Goal: Navigation & Orientation: Find specific page/section

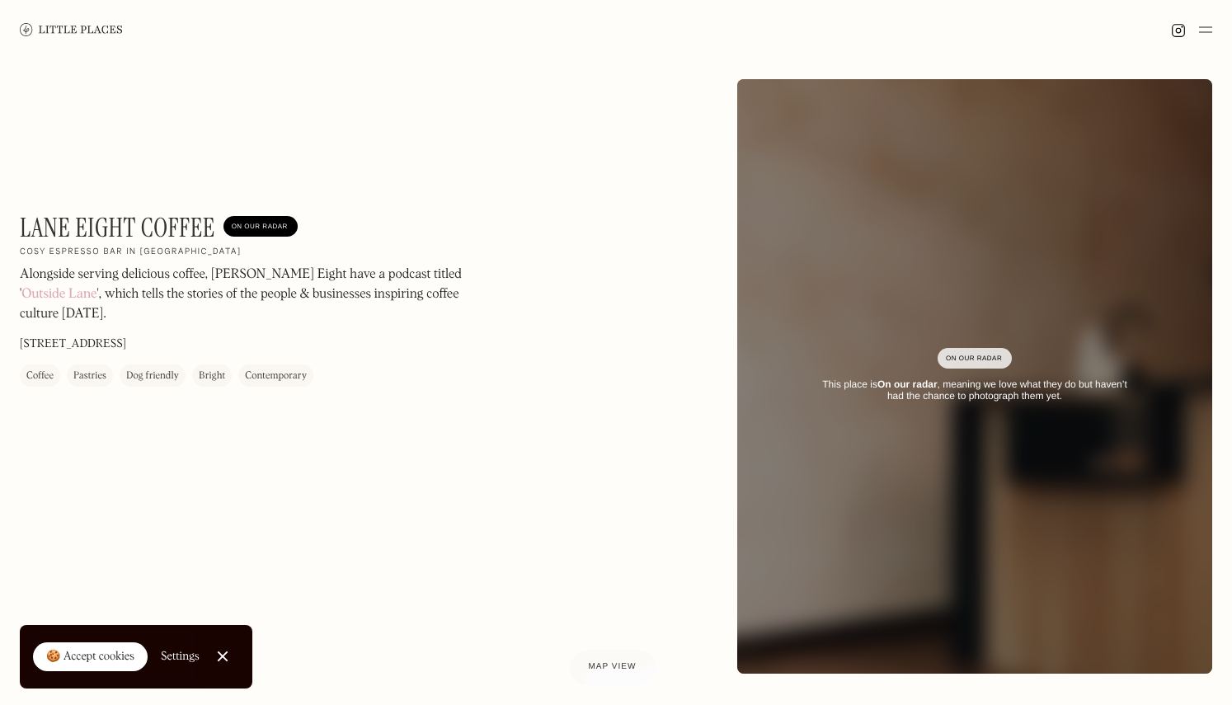
scroll to position [139, 0]
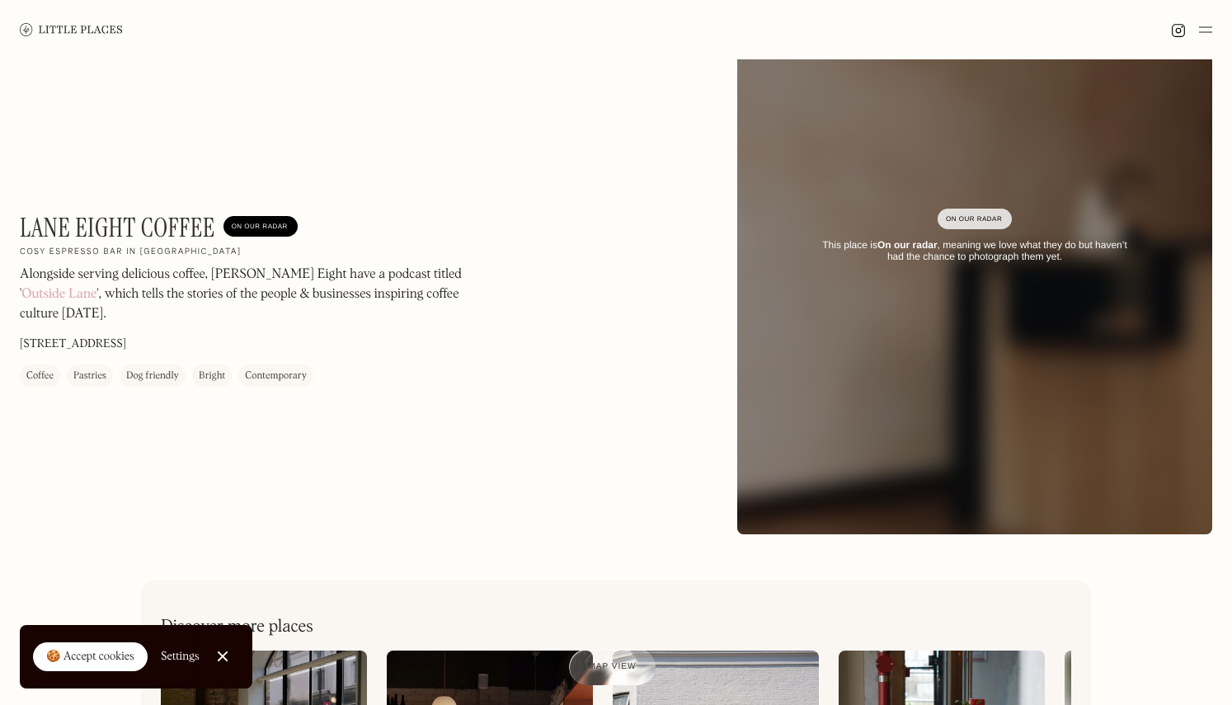
click at [224, 658] on link "Close Cookie Popup" at bounding box center [222, 656] width 33 height 33
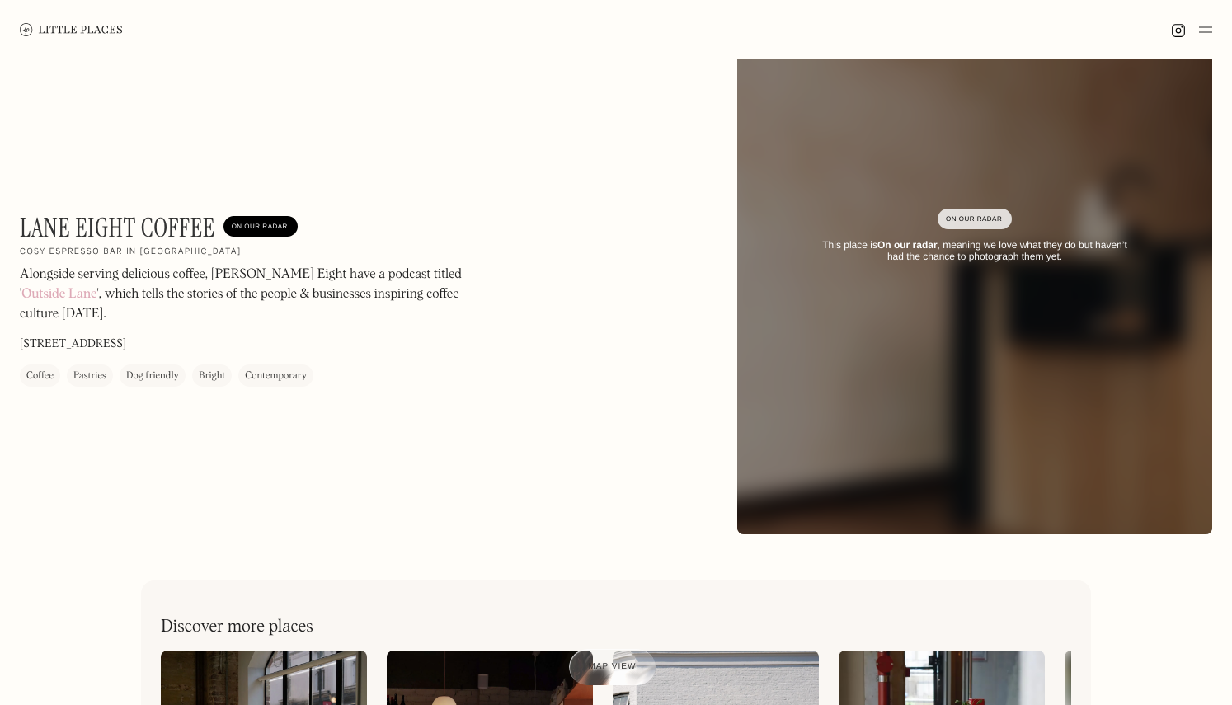
scroll to position [0, 0]
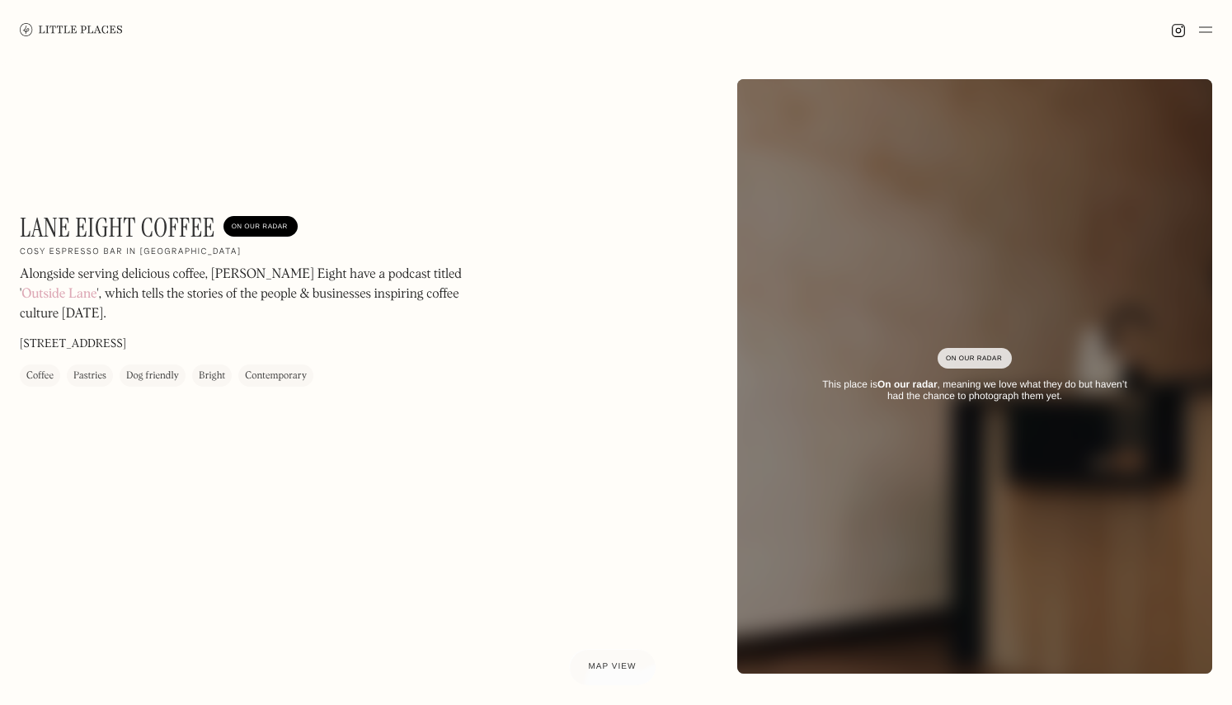
click at [53, 19] on link at bounding box center [71, 29] width 103 height 59
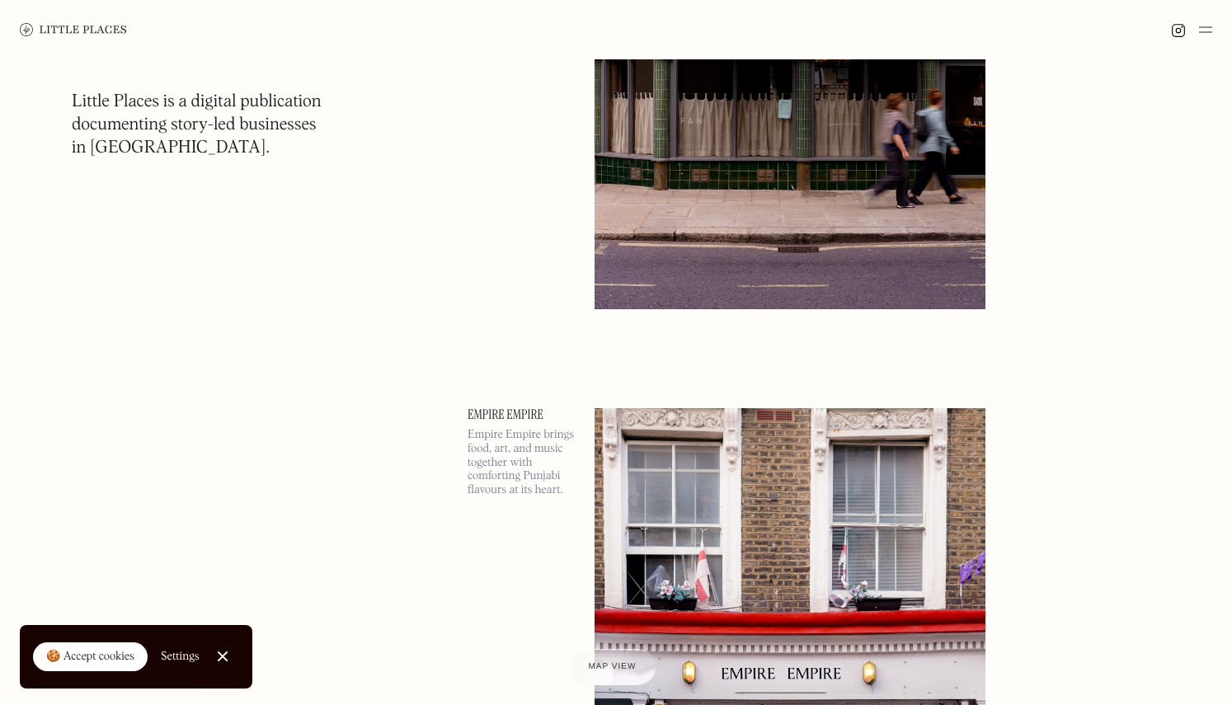
scroll to position [3184, 0]
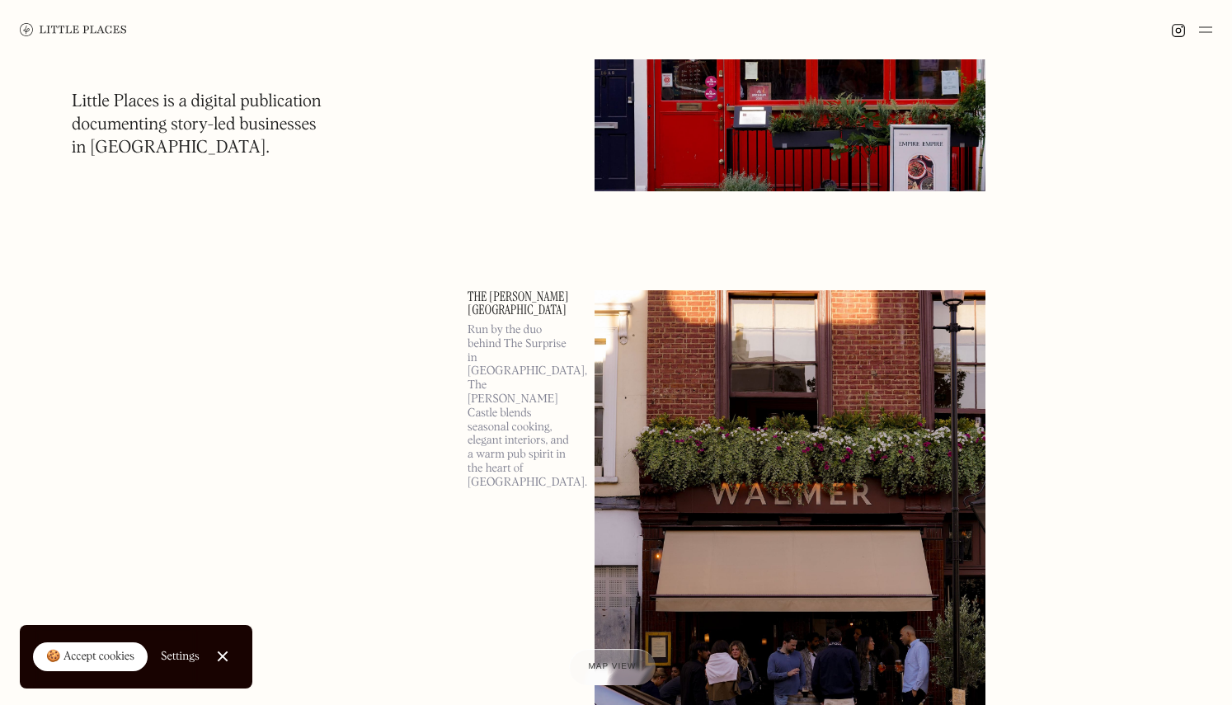
click at [233, 655] on link "Close Cookie Popup" at bounding box center [222, 656] width 33 height 33
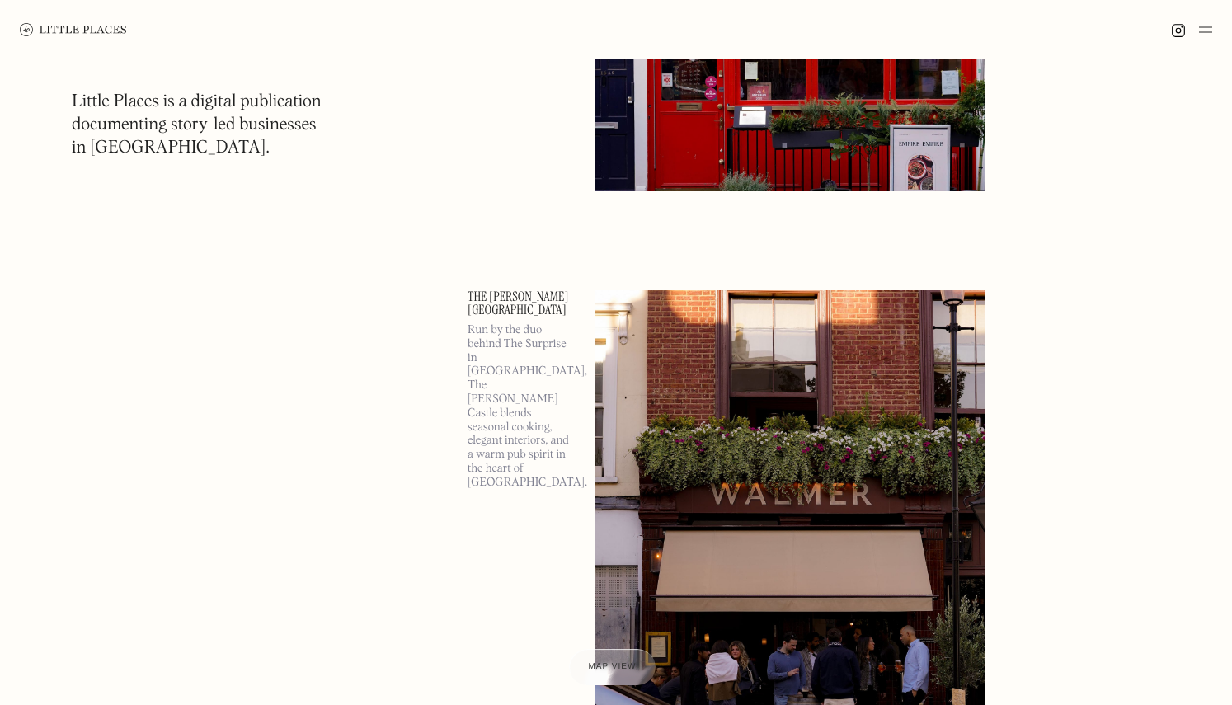
click at [58, 28] on img at bounding box center [73, 29] width 107 height 13
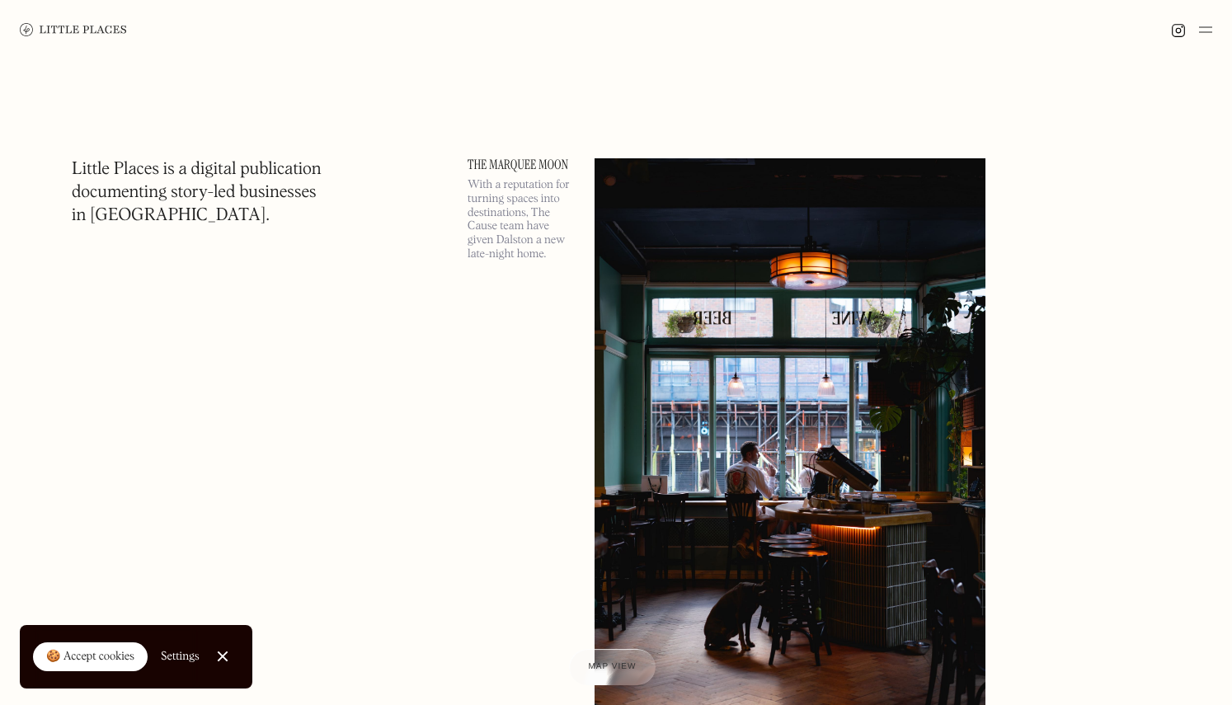
scroll to position [581, 0]
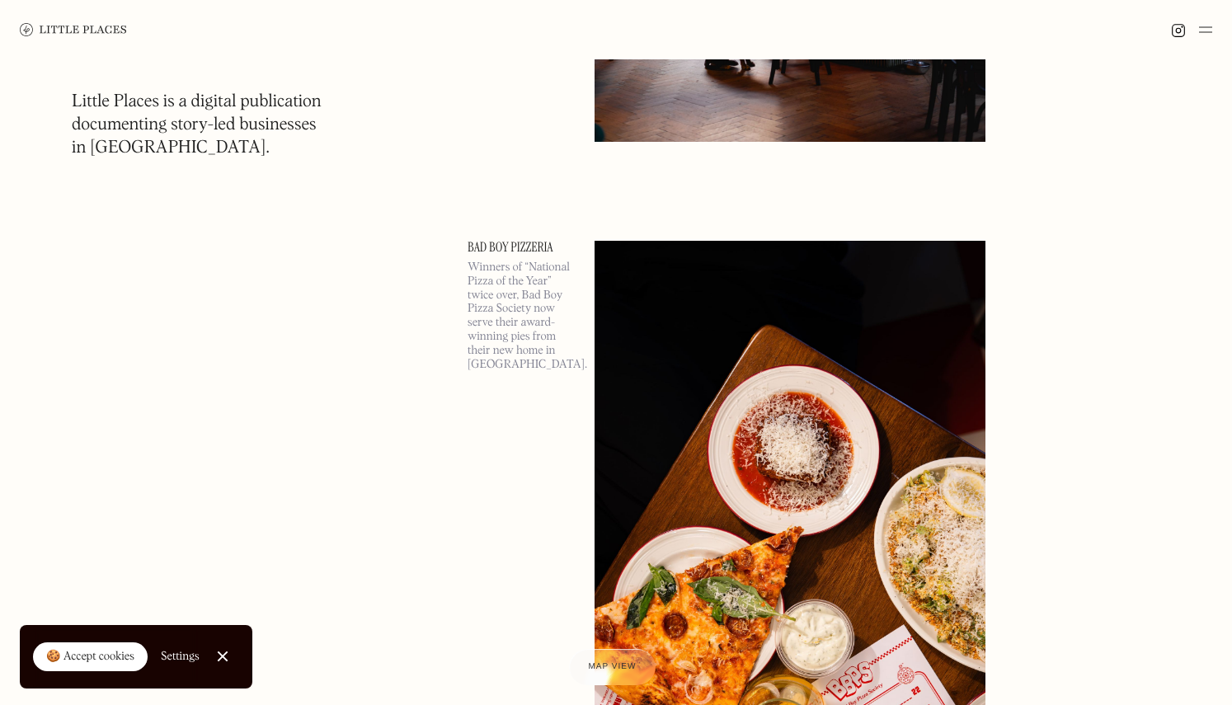
drag, startPoint x: 77, startPoint y: 662, endPoint x: 194, endPoint y: 626, distance: 122.4
click at [77, 662] on div "🍪 Accept cookies" at bounding box center [90, 657] width 88 height 16
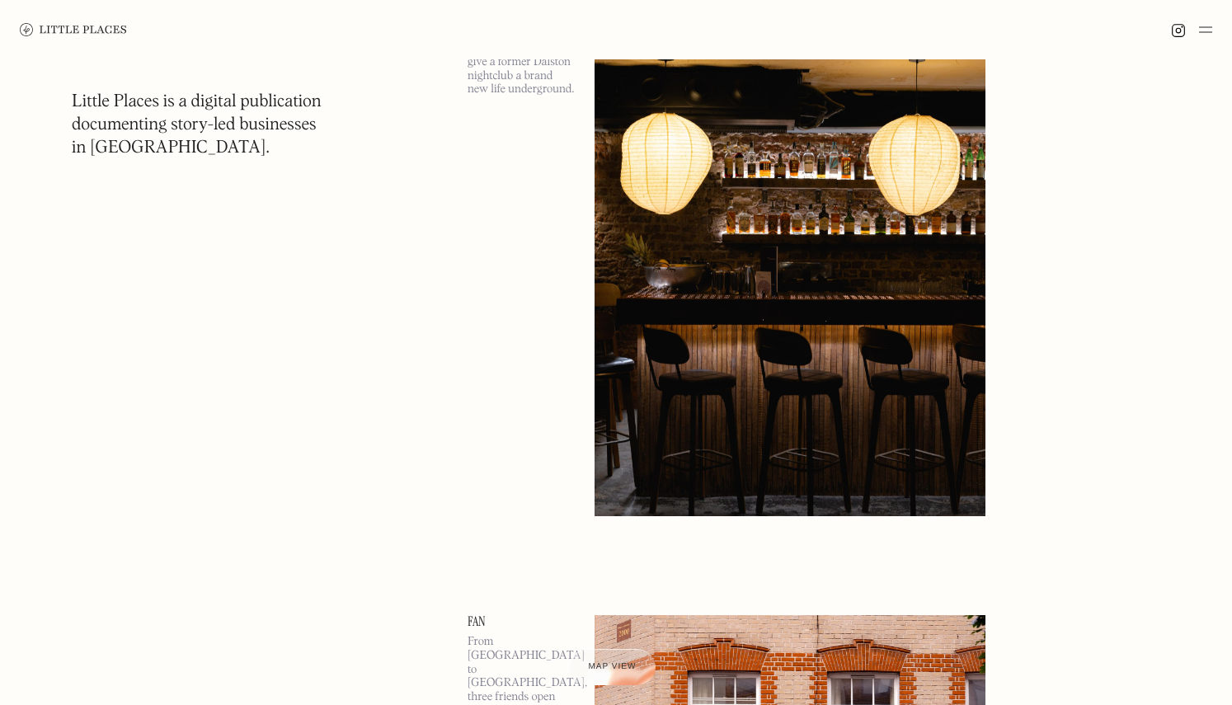
scroll to position [1398, 0]
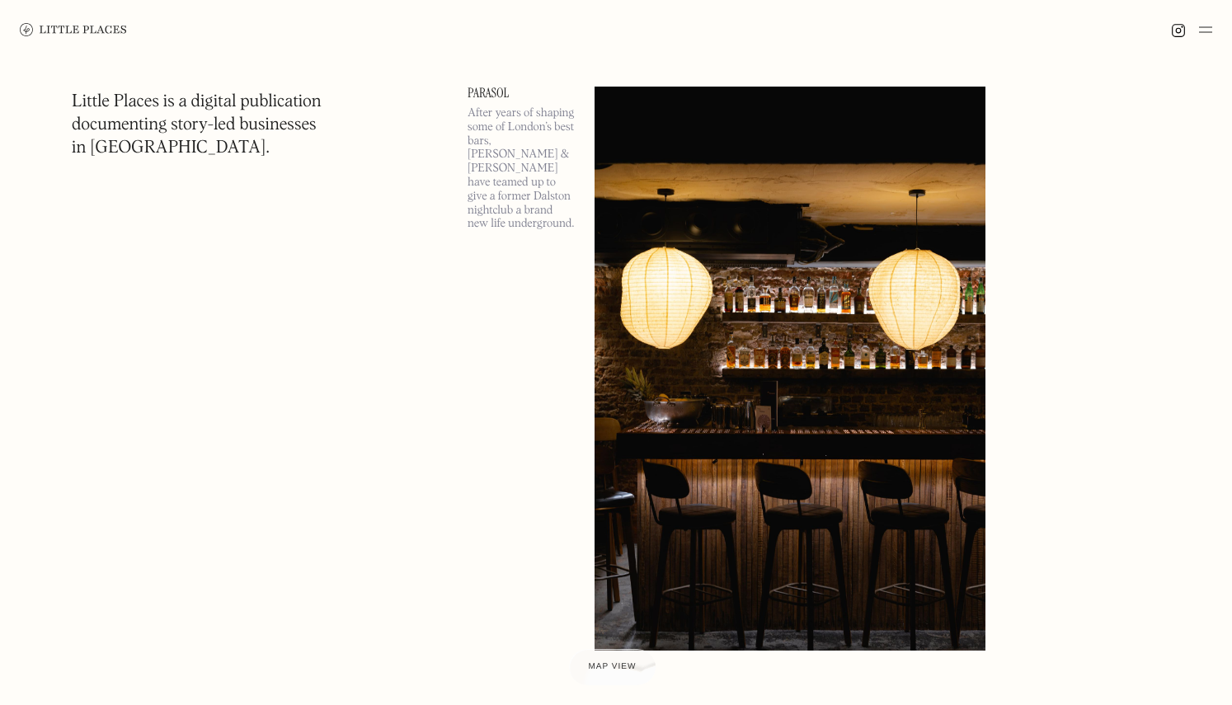
click at [1208, 31] on img at bounding box center [1205, 30] width 13 height 20
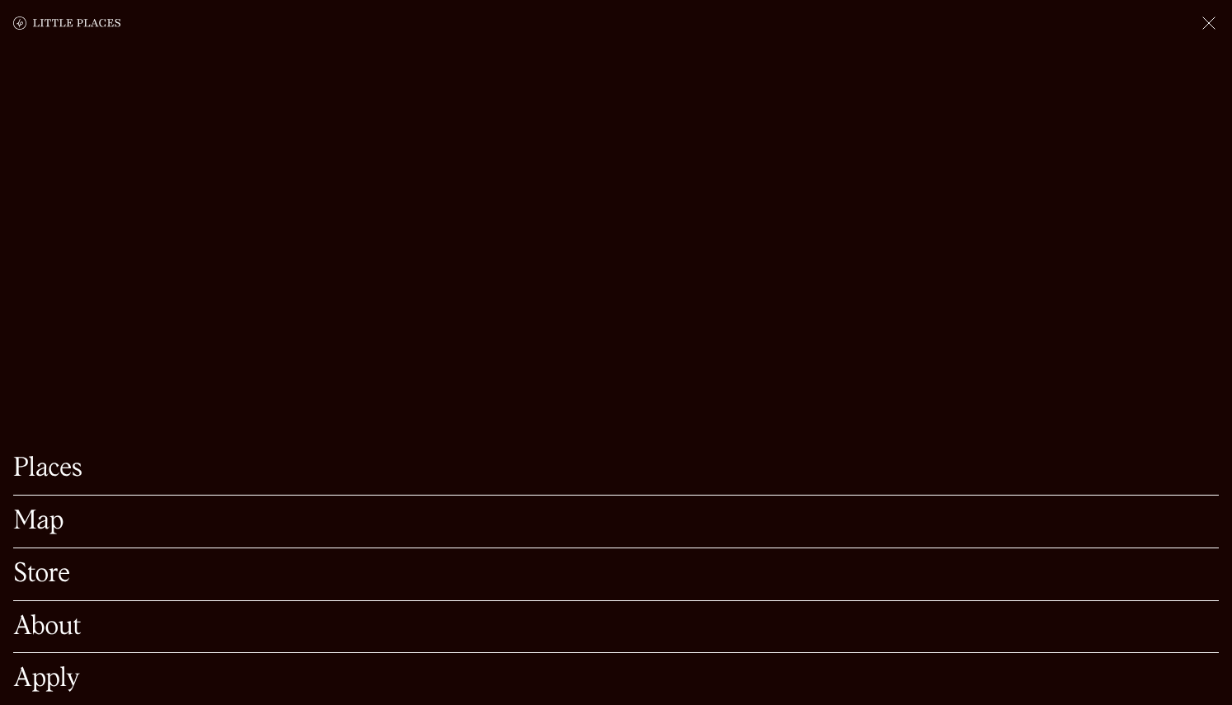
click at [71, 456] on link "Places" at bounding box center [616, 469] width 1206 height 26
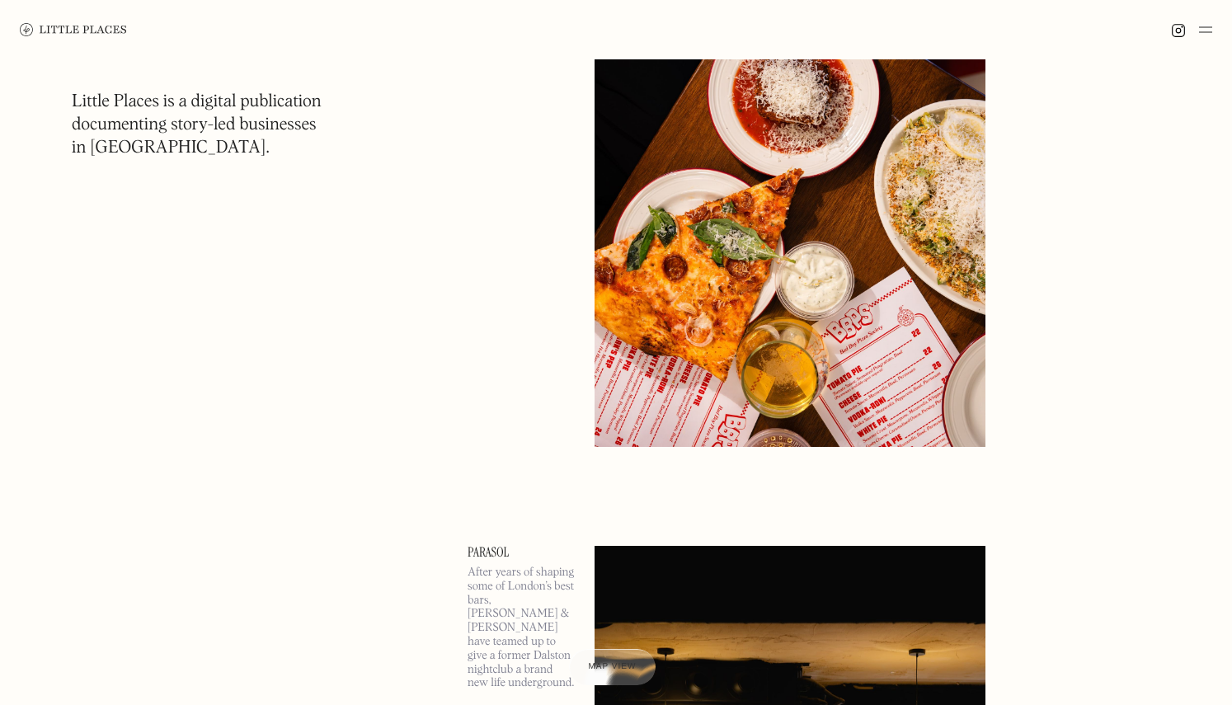
scroll to position [122, 0]
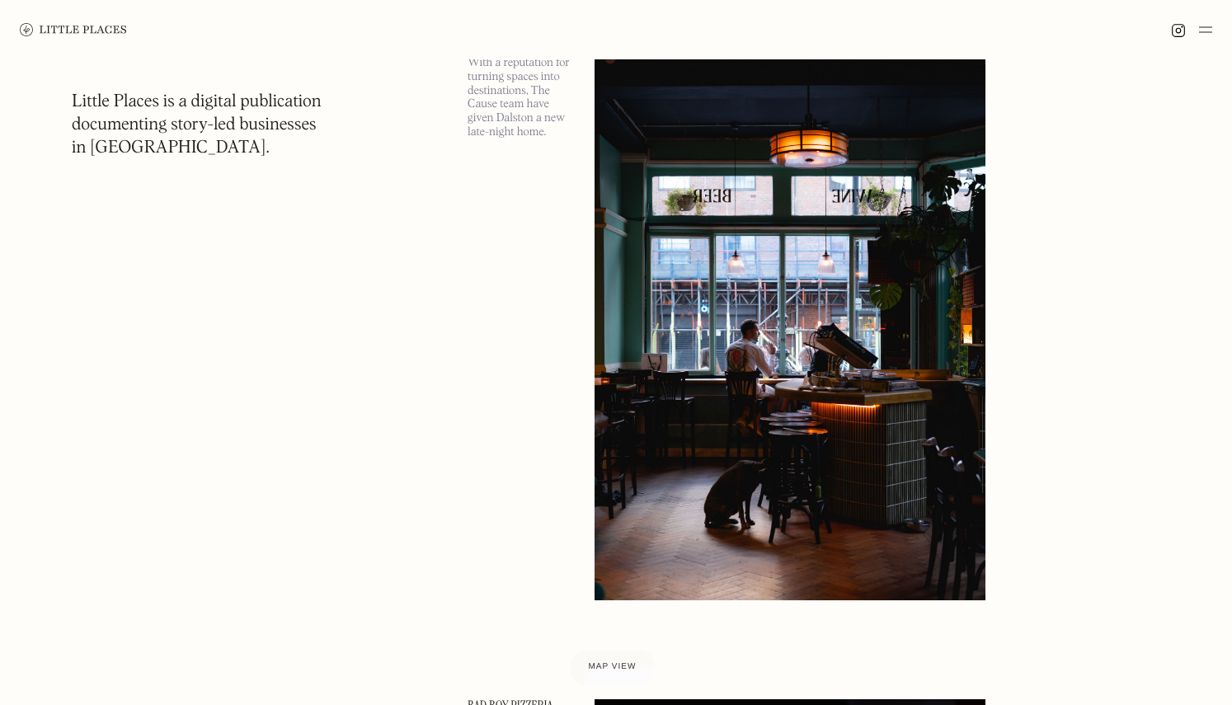
click at [1206, 26] on img at bounding box center [1205, 30] width 13 height 20
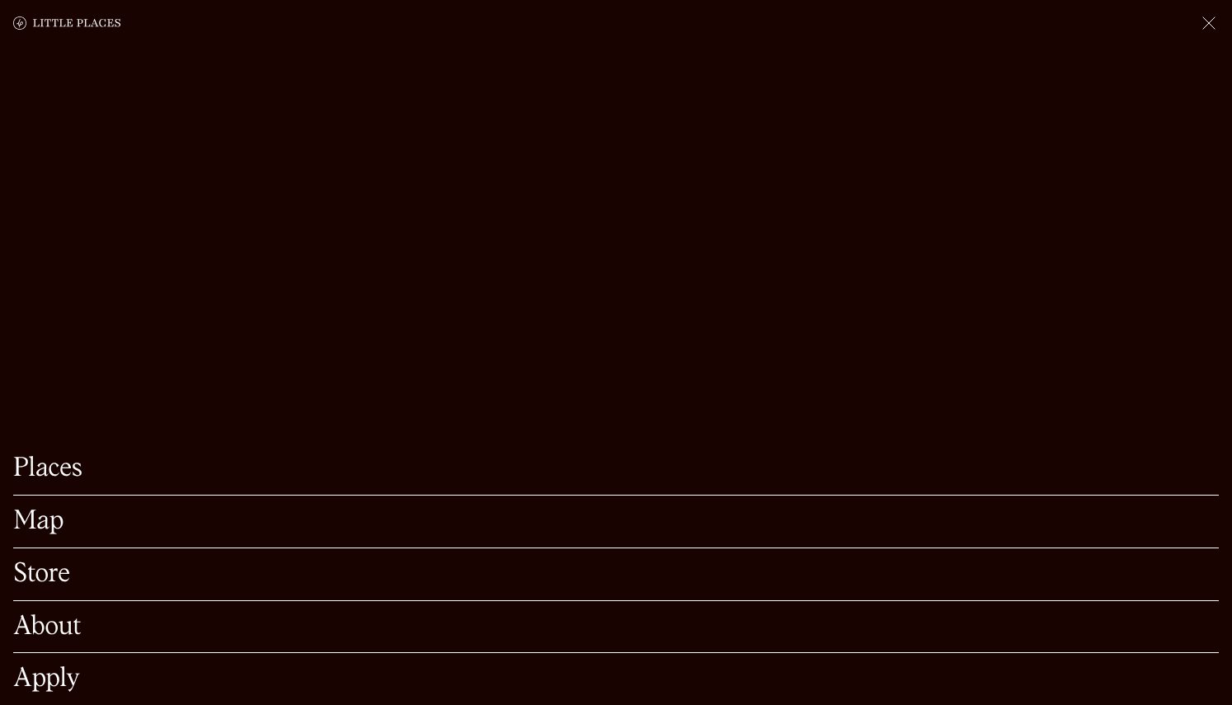
scroll to position [449, 0]
click at [83, 456] on link "Places" at bounding box center [616, 469] width 1206 height 26
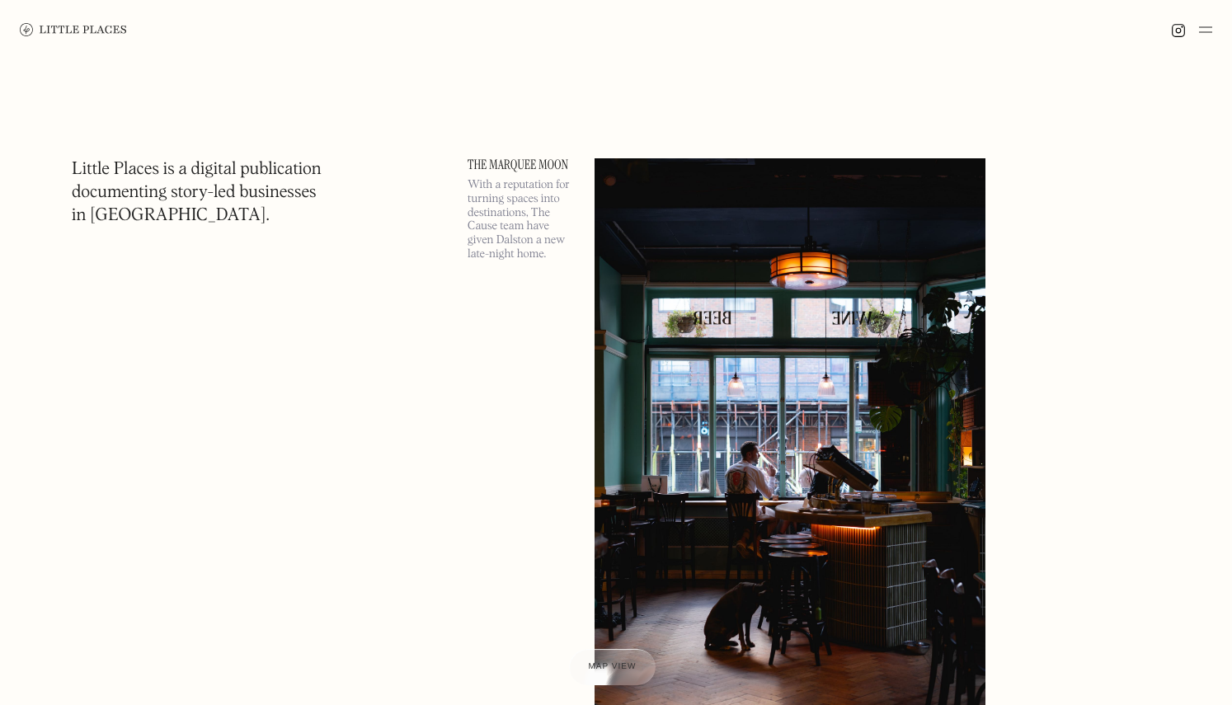
click at [1208, 35] on img at bounding box center [1205, 30] width 13 height 20
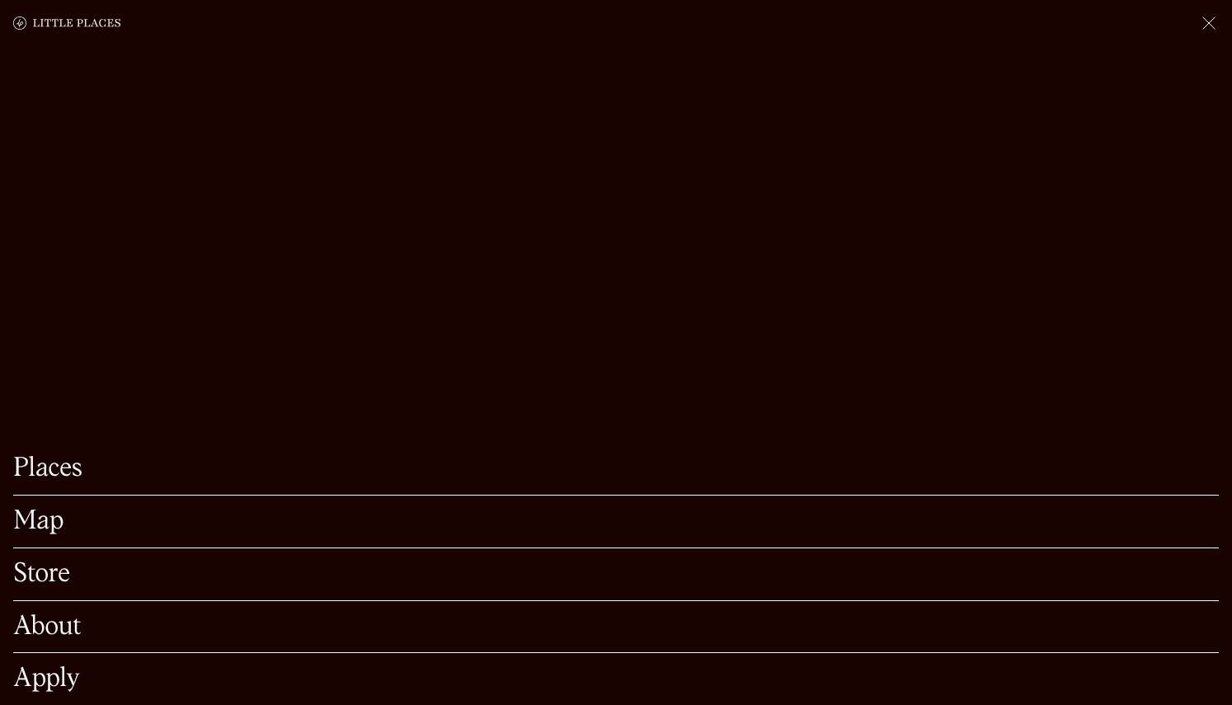
click at [41, 511] on link "Map" at bounding box center [616, 522] width 1206 height 26
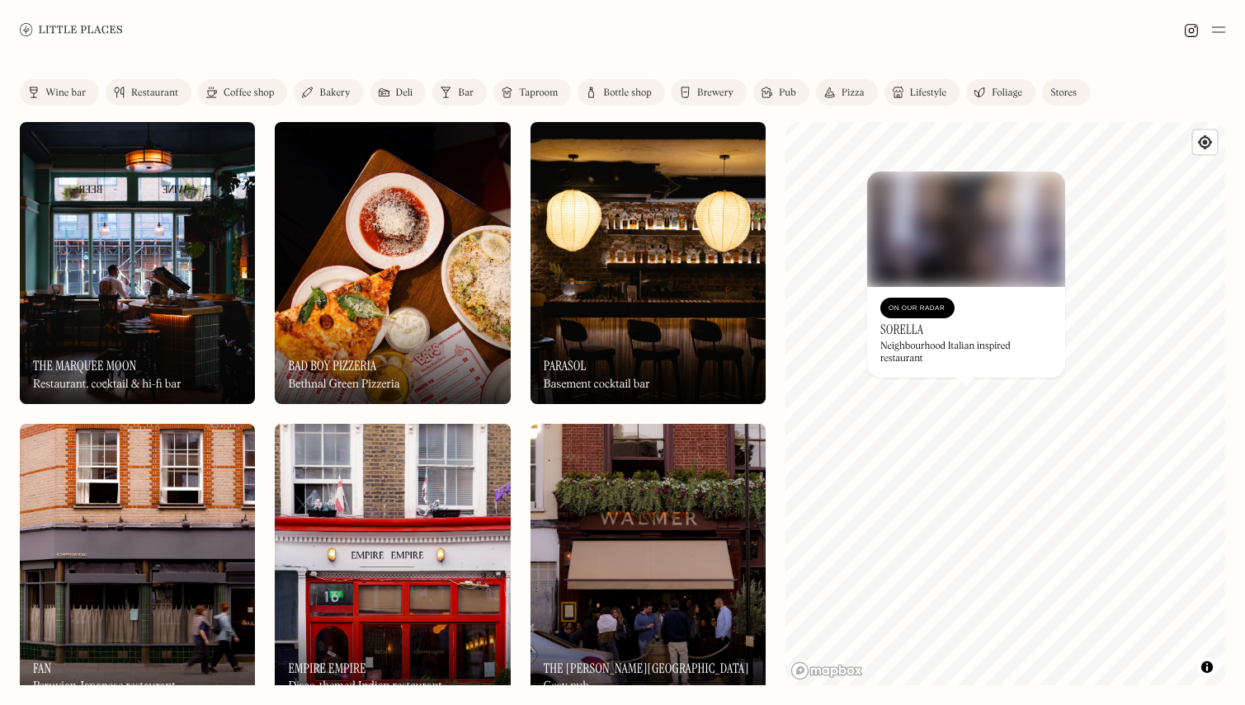
click at [902, 320] on div "On Our Radar Sorella Neighbourhood Italian inspired restaurant" at bounding box center [966, 332] width 198 height 91
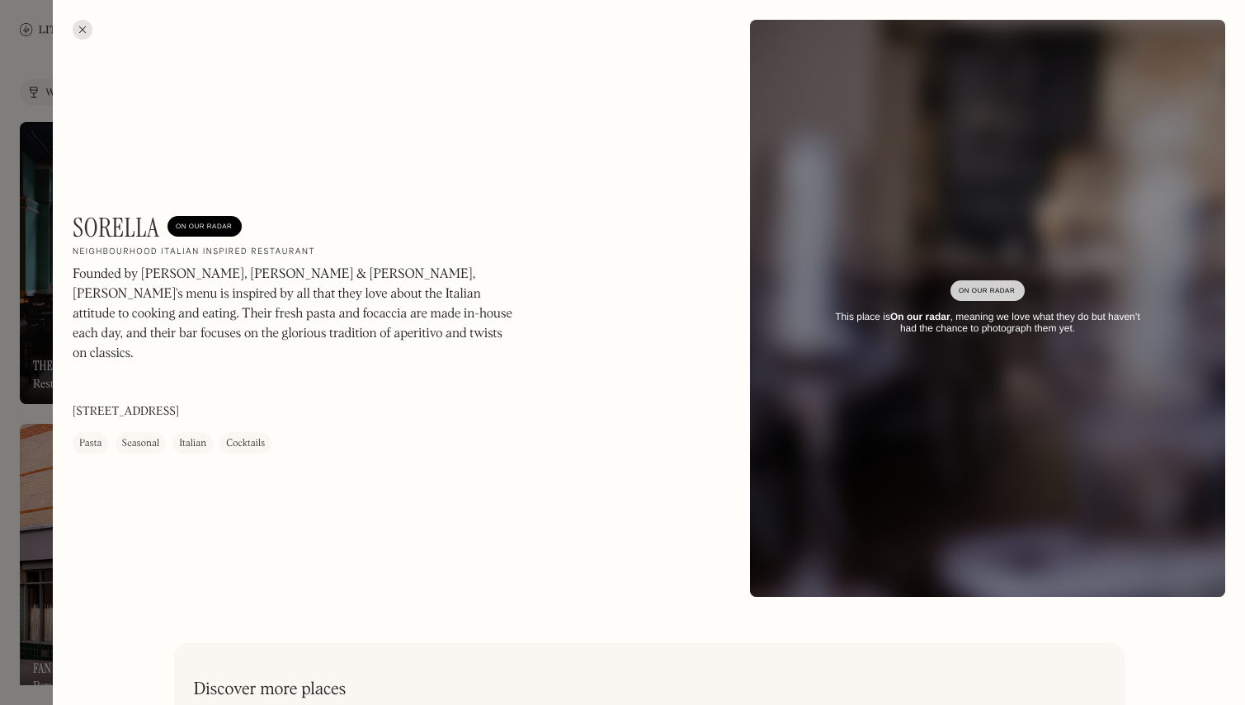
click at [89, 34] on div at bounding box center [83, 30] width 20 height 20
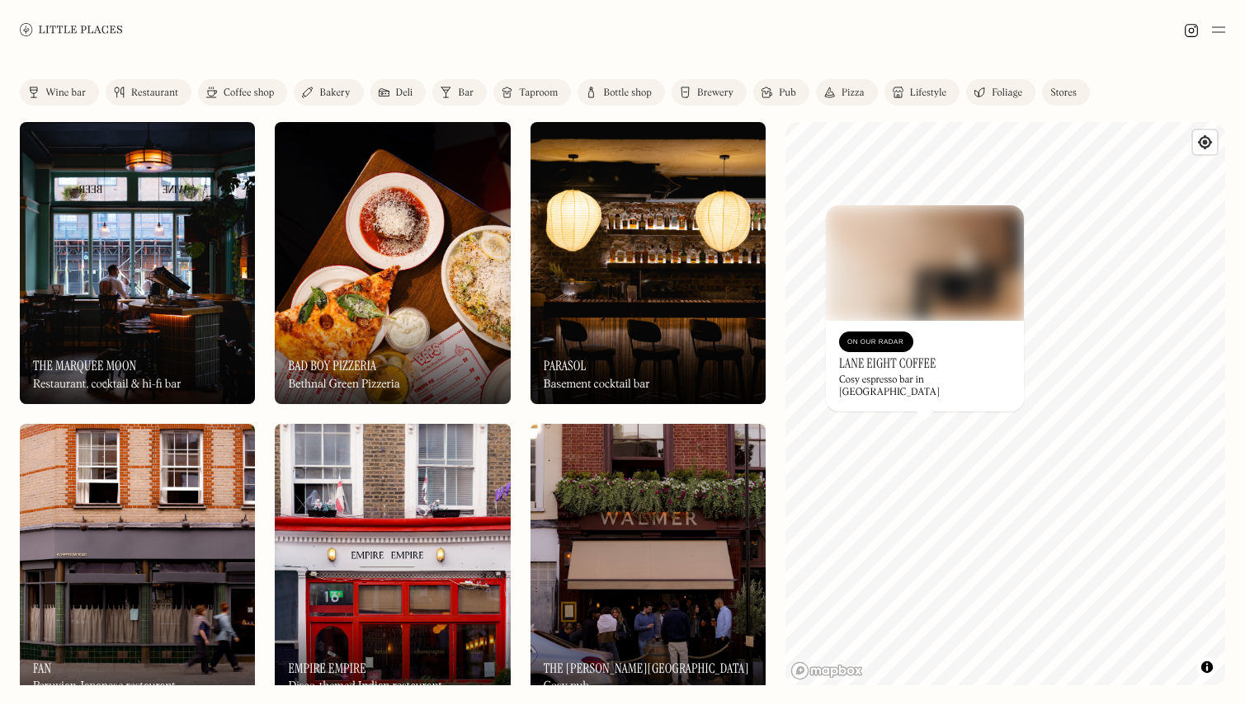
click at [923, 281] on img at bounding box center [925, 262] width 198 height 115
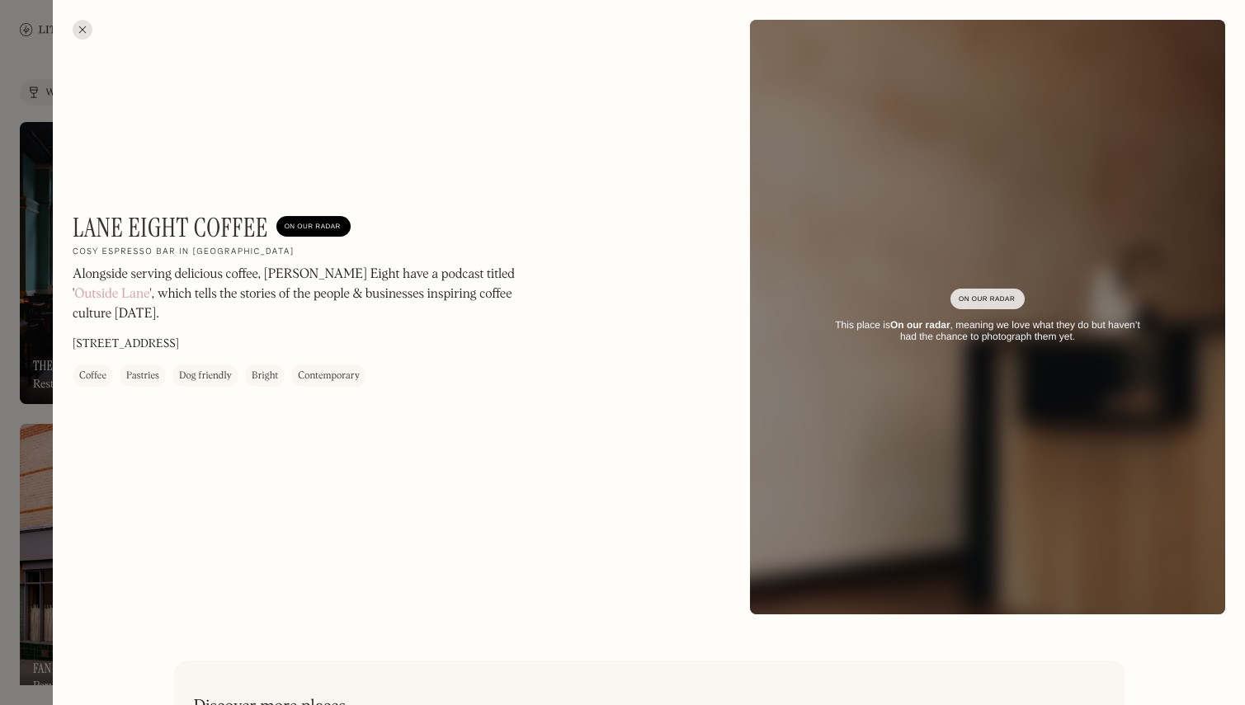
click at [76, 27] on div at bounding box center [83, 30] width 20 height 20
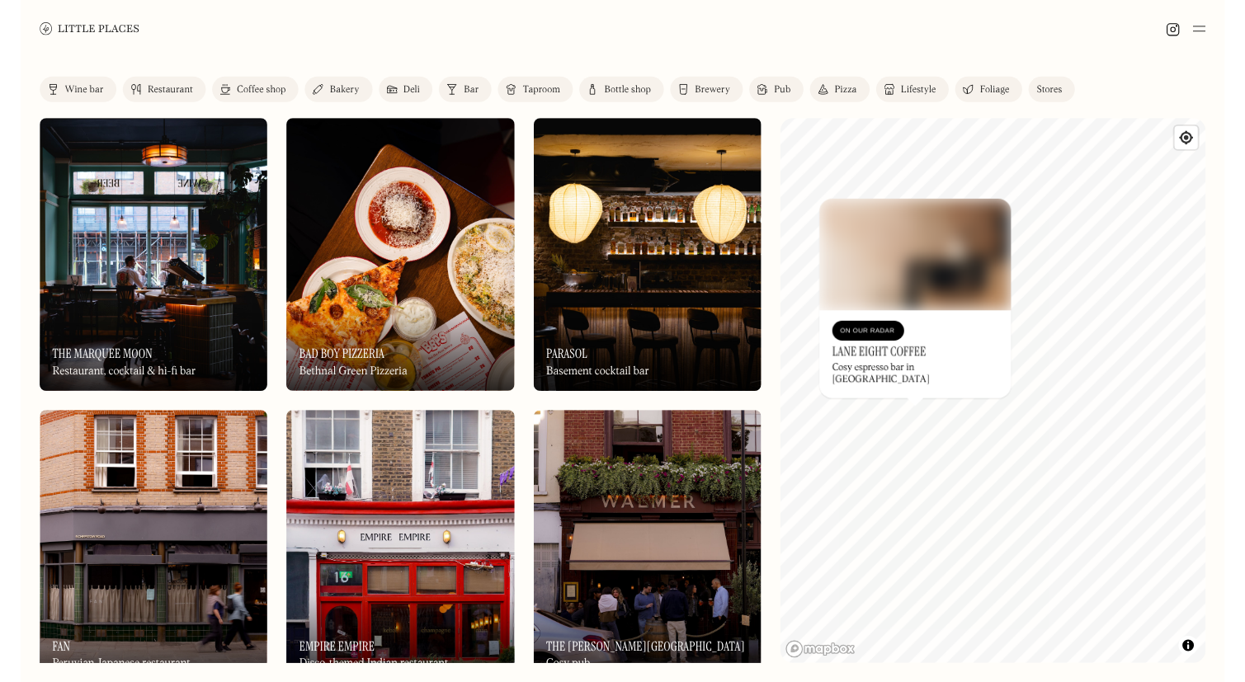
scroll to position [134, 0]
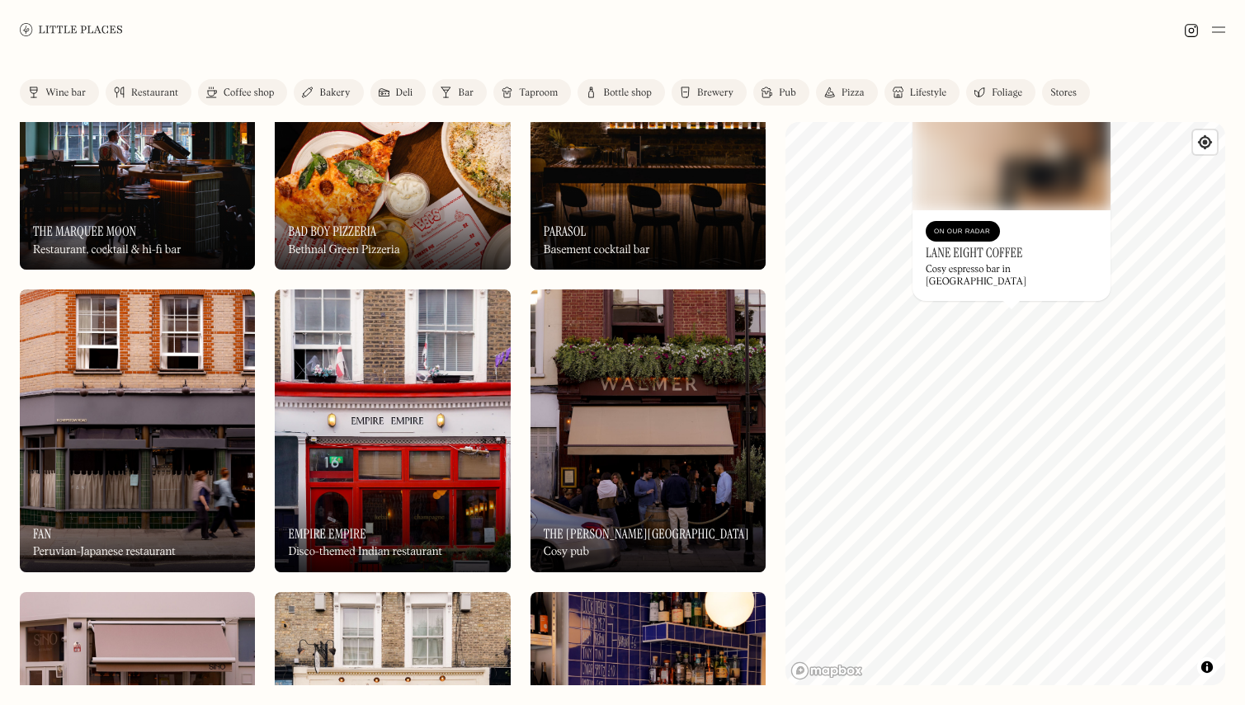
click at [1041, 209] on img at bounding box center [1011, 152] width 198 height 115
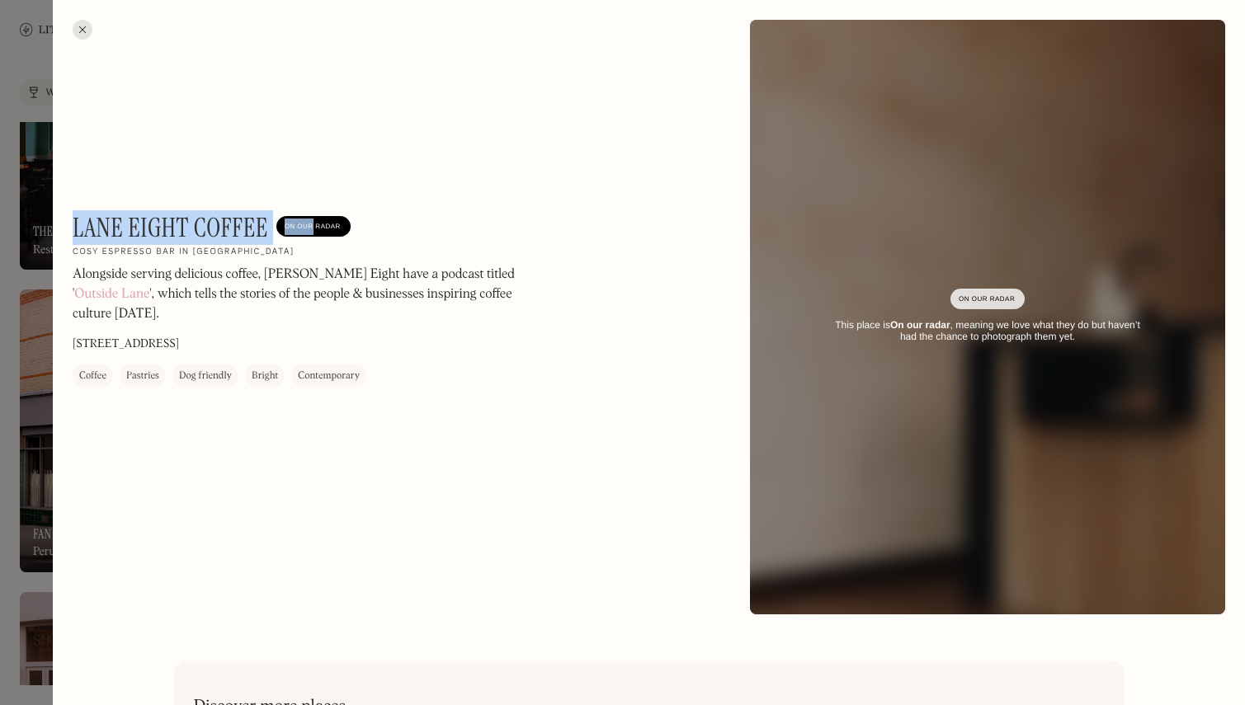
drag, startPoint x: 92, startPoint y: 225, endPoint x: 313, endPoint y: 224, distance: 221.1
click at [313, 224] on div "Lane Eight Coffee On Our Radar" at bounding box center [212, 227] width 278 height 31
copy div "Lane Eight Coffee On Our"
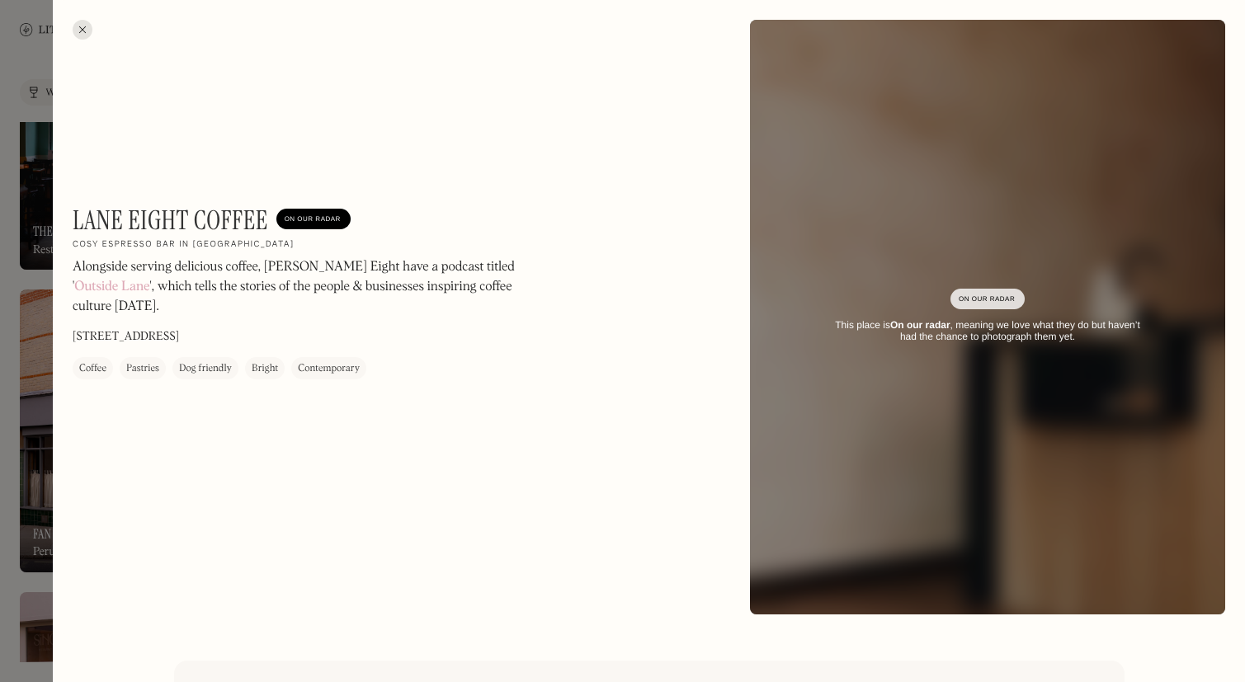
click at [82, 36] on div at bounding box center [83, 30] width 20 height 20
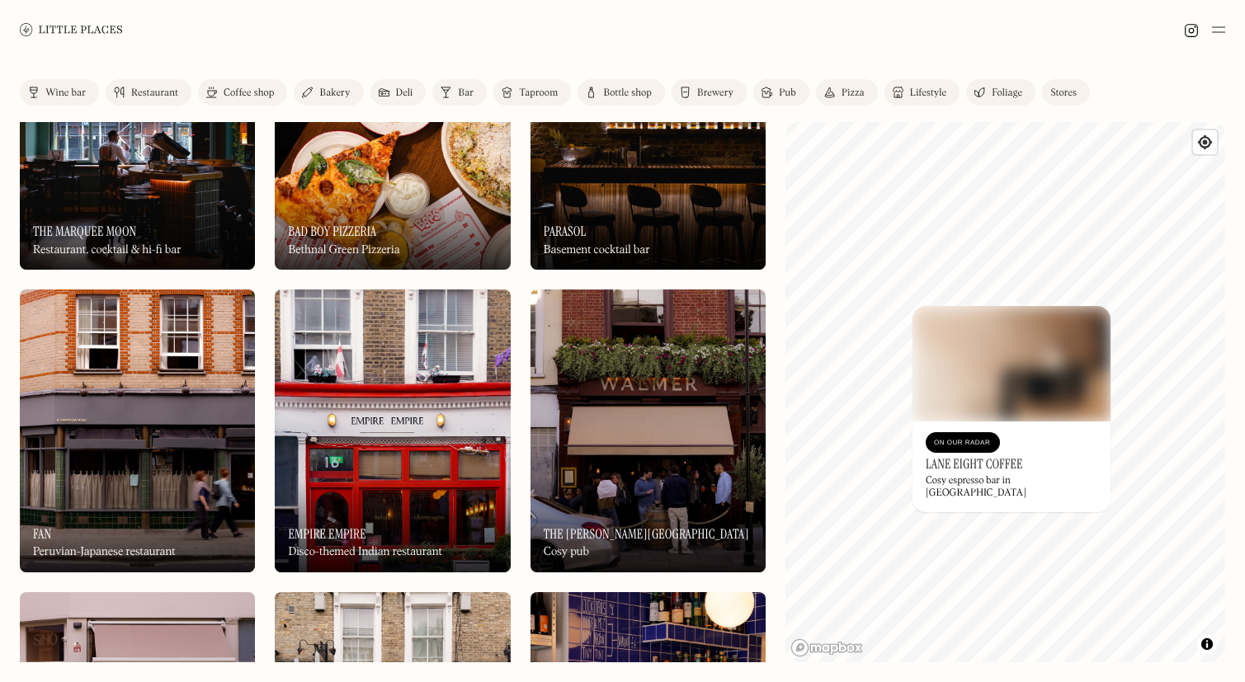
scroll to position [686, 0]
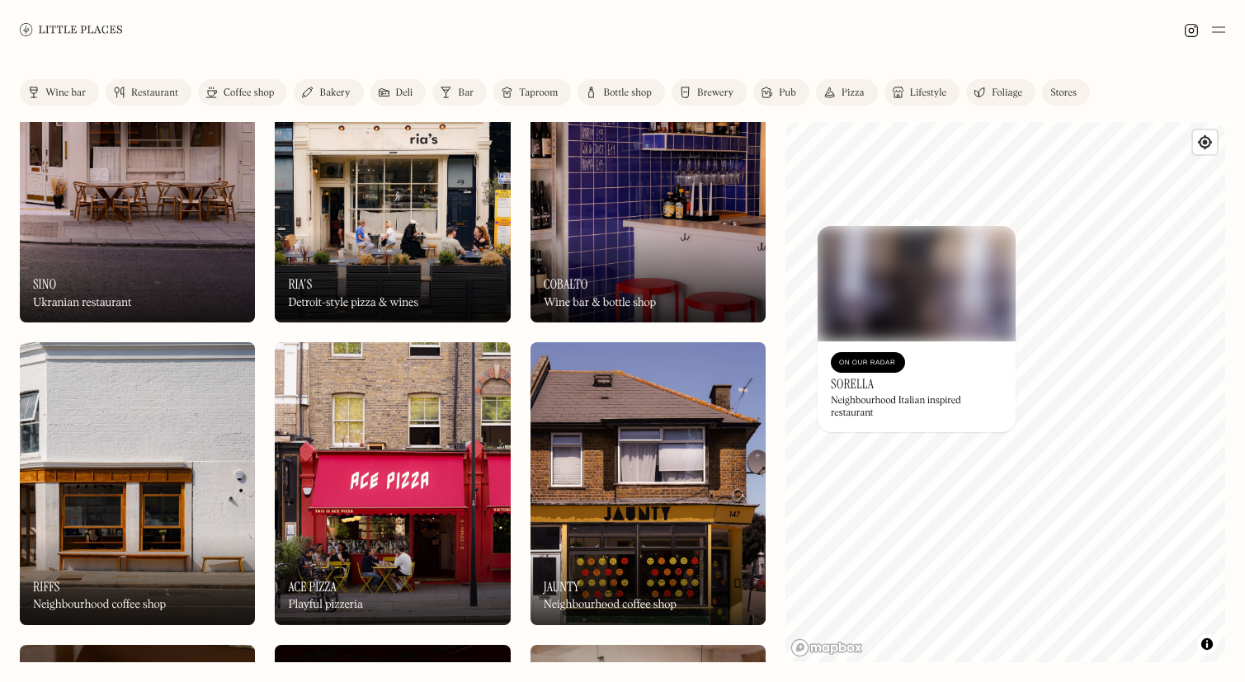
drag, startPoint x: 891, startPoint y: 387, endPoint x: 872, endPoint y: 388, distance: 19.0
click at [872, 388] on div "On Our Radar Sorella Neighbourhood Italian inspired restaurant" at bounding box center [916, 386] width 198 height 91
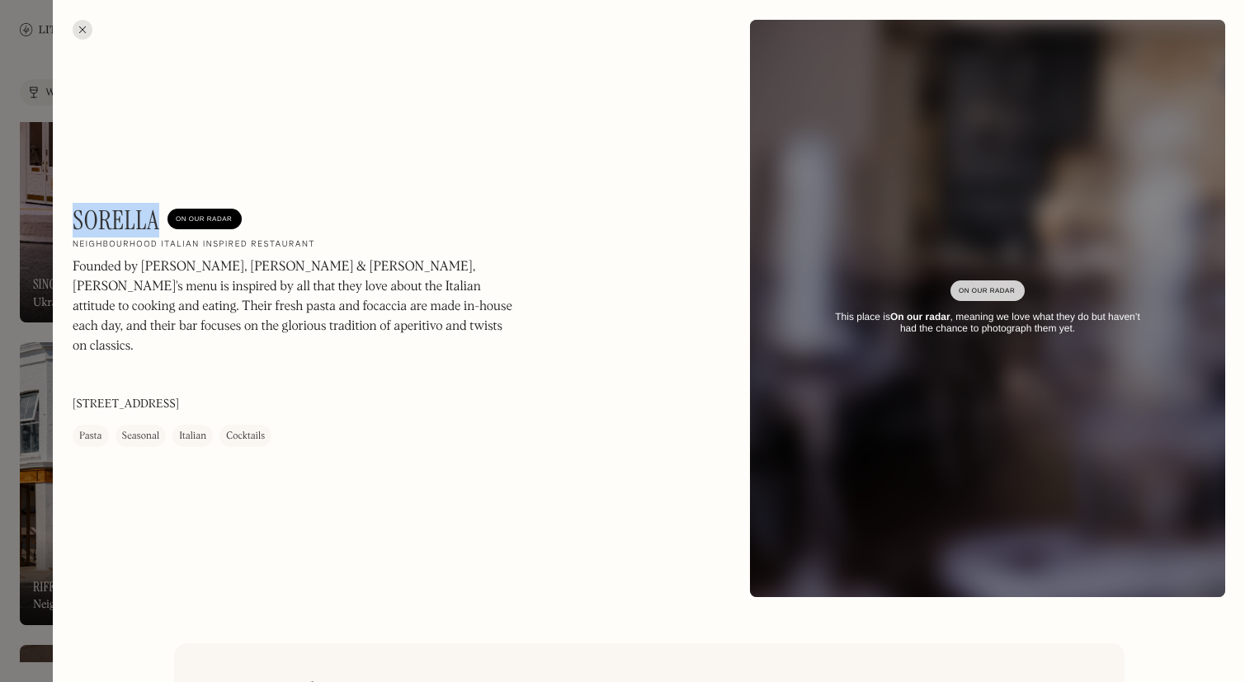
drag, startPoint x: 74, startPoint y: 211, endPoint x: 157, endPoint y: 219, distance: 82.8
click at [157, 219] on h1 "Sorella" at bounding box center [116, 220] width 87 height 31
copy h1 "Sorella"
